Goal: Find specific page/section: Find specific page/section

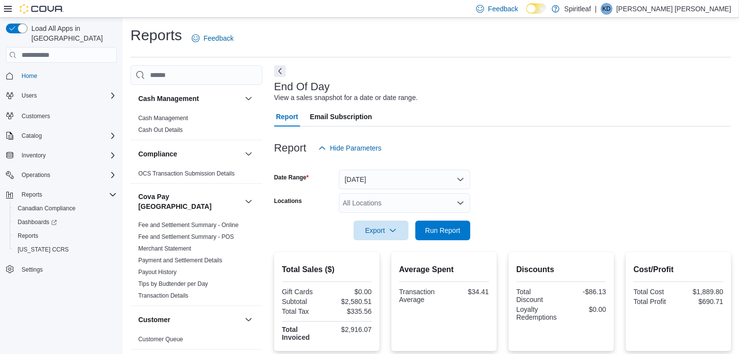
click at [544, 118] on div "Report Email Subscription" at bounding box center [502, 117] width 457 height 20
click at [29, 72] on span "Home" at bounding box center [30, 76] width 16 height 8
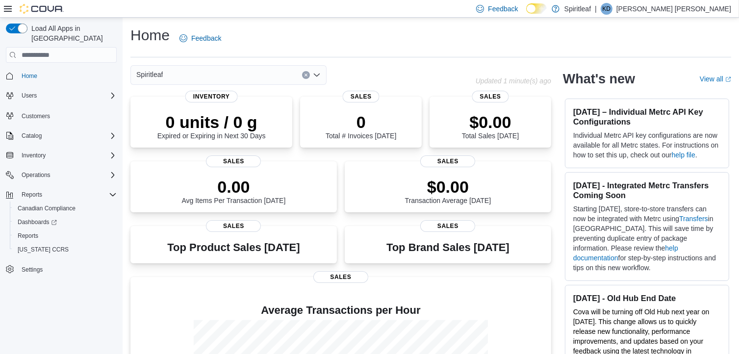
click at [421, 8] on div "Feedback Dark Mode Spiritleaf | KD Kenneth D L" at bounding box center [369, 9] width 739 height 18
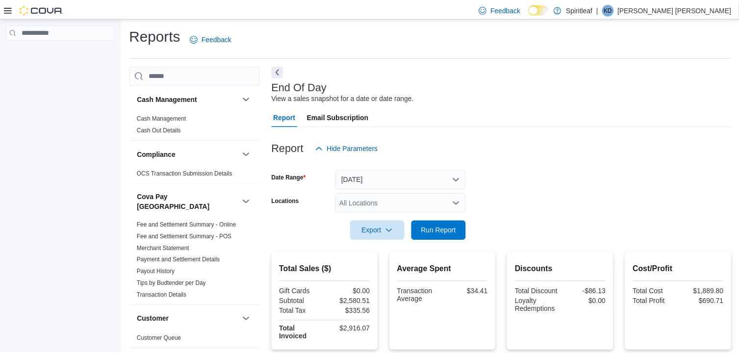
scroll to position [4, 0]
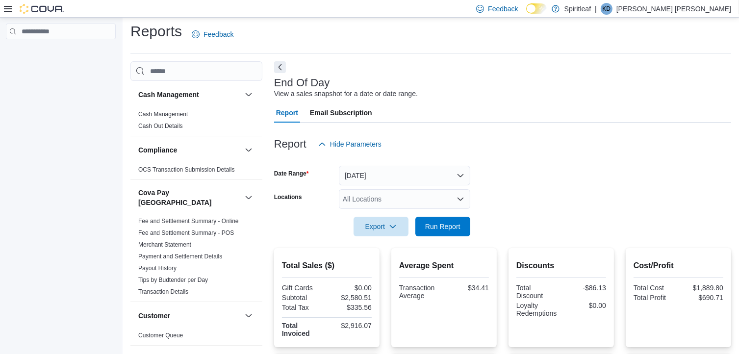
click at [94, 82] on div at bounding box center [61, 188] width 122 height 340
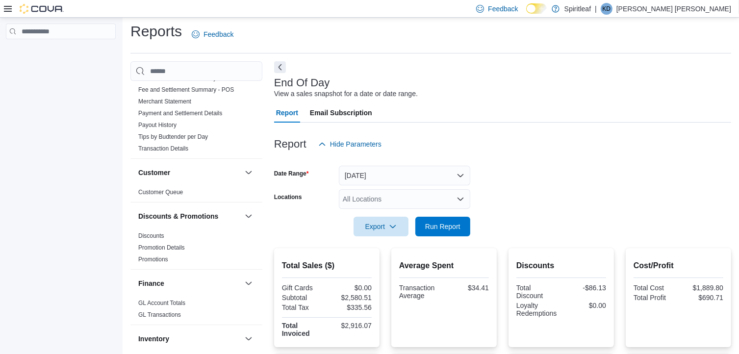
scroll to position [0, 0]
